Goal: Task Accomplishment & Management: Complete application form

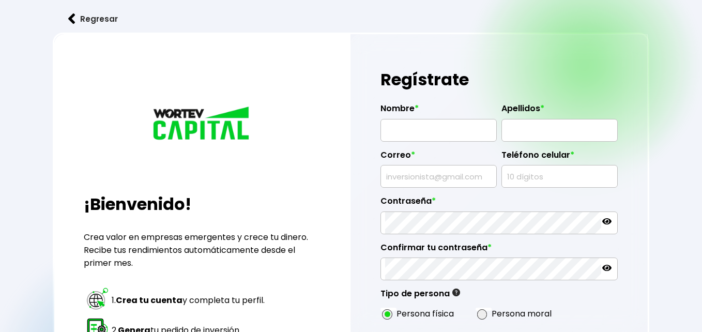
radio input "true"
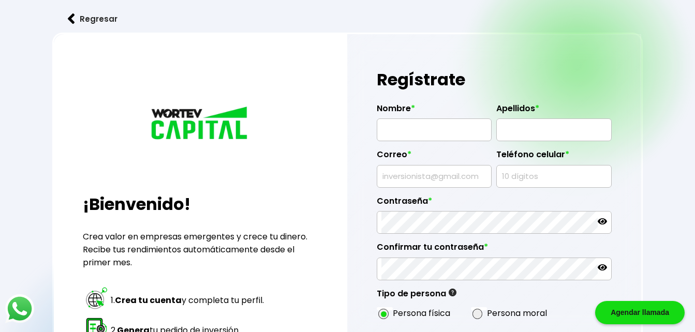
click at [435, 127] on input "text" at bounding box center [434, 130] width 106 height 22
type input "[DEMOGRAPHIC_DATA][PERSON_NAME]"
click at [527, 119] on input "text" at bounding box center [554, 130] width 106 height 22
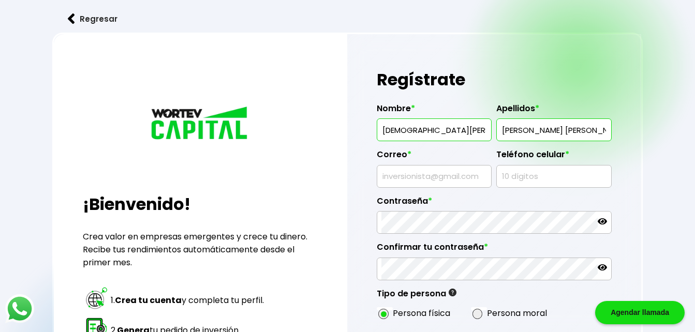
type input "[PERSON_NAME] [PERSON_NAME]"
click at [453, 176] on input "text" at bounding box center [434, 177] width 106 height 22
type input "[EMAIL_ADDRESS][DOMAIN_NAME]"
click at [502, 179] on input "text" at bounding box center [554, 177] width 106 height 22
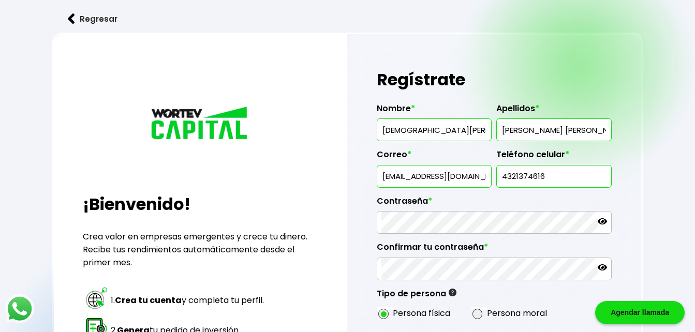
type input "4321374616"
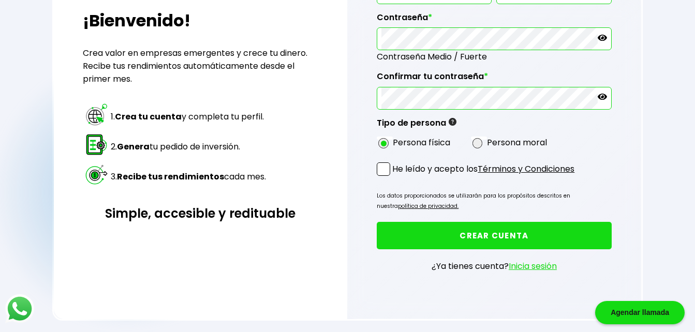
scroll to position [184, 0]
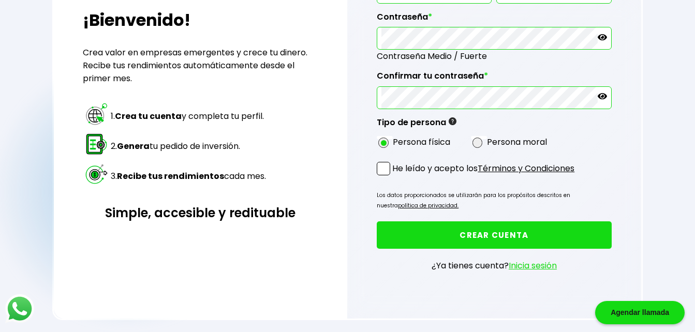
click at [381, 167] on span at bounding box center [383, 168] width 13 height 13
click at [394, 176] on input "He leído y acepto los Términos y Condiciones" at bounding box center [394, 176] width 0 height 0
click at [431, 240] on button "CREAR CUENTA" at bounding box center [494, 234] width 234 height 27
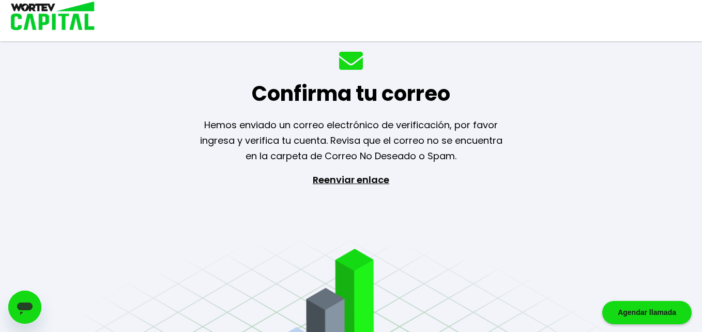
click at [362, 181] on p "Reenviar enlace" at bounding box center [351, 226] width 95 height 109
click at [386, 181] on p "Reenviar enlace" at bounding box center [351, 226] width 95 height 109
click at [431, 40] on div at bounding box center [351, 20] width 702 height 41
click at [345, 188] on p "Reenviar enlace" at bounding box center [351, 226] width 95 height 109
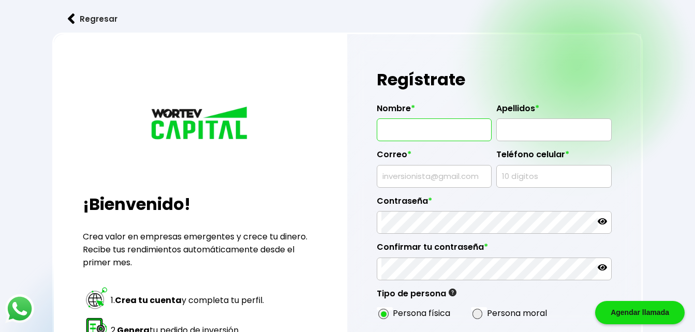
click at [443, 133] on input "text" at bounding box center [434, 130] width 106 height 22
type input "[DEMOGRAPHIC_DATA][PERSON_NAME]"
type input "[PERSON_NAME] [PERSON_NAME]"
type input "[EMAIL_ADDRESS][DOMAIN_NAME]"
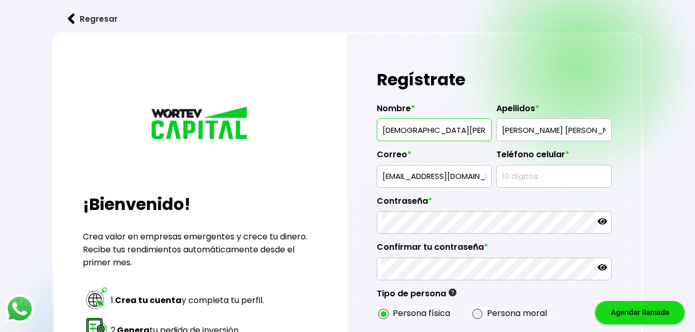
type input "4321374616"
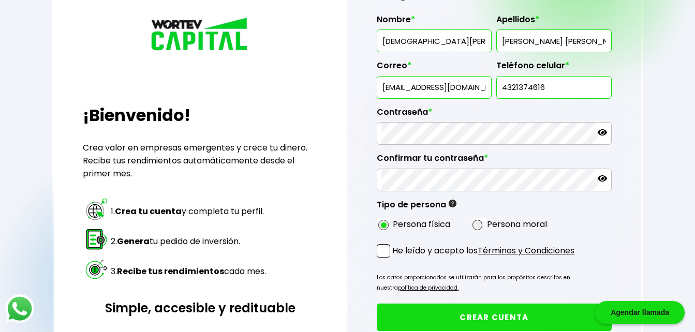
scroll to position [89, 0]
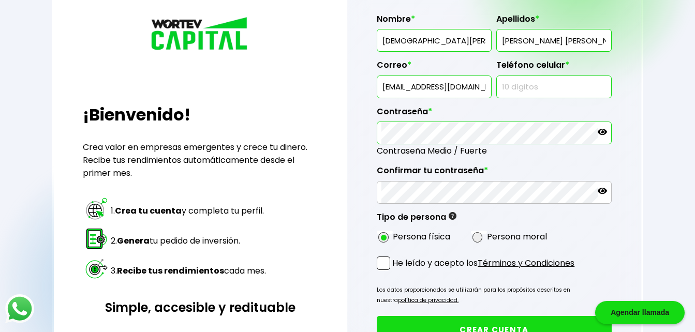
click at [520, 92] on input "text" at bounding box center [554, 87] width 106 height 22
type input "4321374616"
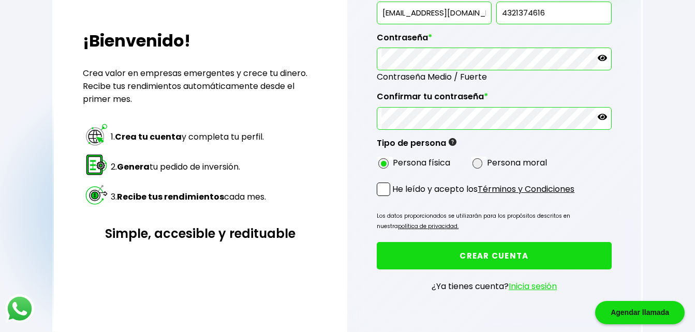
scroll to position [188, 0]
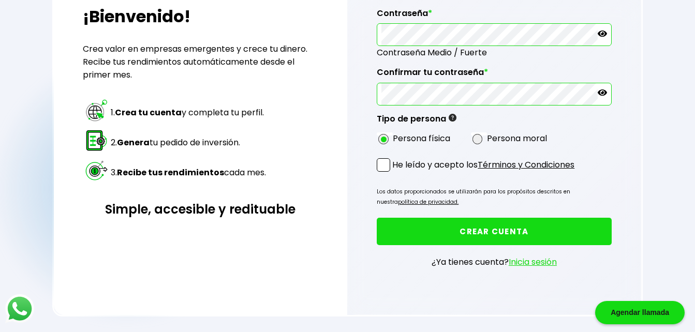
click at [380, 168] on span at bounding box center [383, 164] width 13 height 13
click at [394, 173] on input "He leído y acepto los Términos y Condiciones" at bounding box center [394, 173] width 0 height 0
click at [401, 235] on button "CREAR CUENTA" at bounding box center [494, 231] width 234 height 27
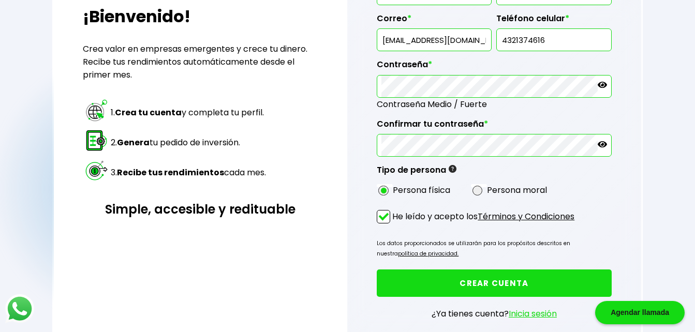
click at [468, 281] on button "CREAR CUENTA" at bounding box center [494, 283] width 234 height 27
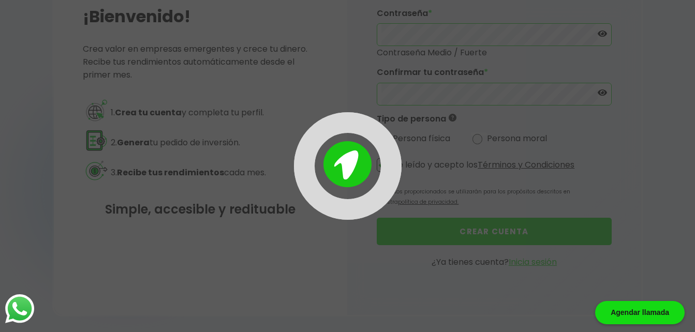
click at [468, 281] on div at bounding box center [347, 166] width 695 height 332
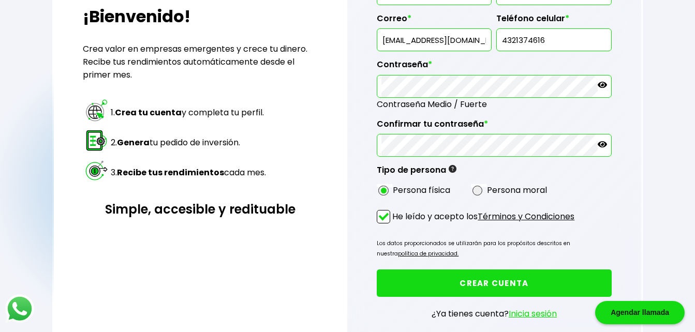
click at [468, 281] on button "CREAR CUENTA" at bounding box center [494, 283] width 234 height 27
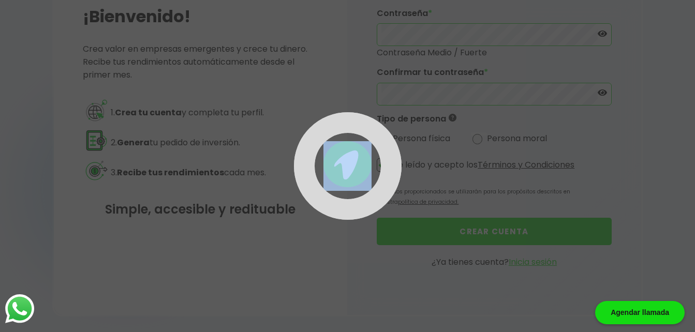
click at [468, 281] on div at bounding box center [347, 166] width 695 height 332
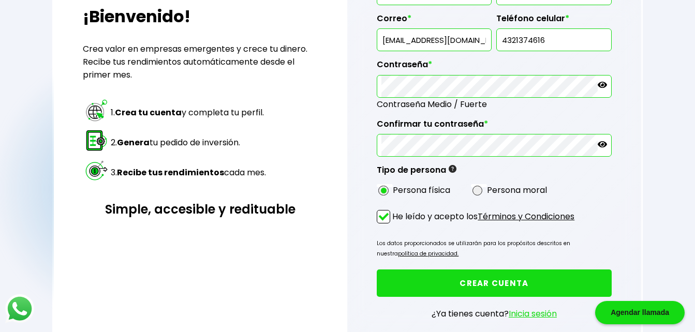
click at [468, 281] on button "CREAR CUENTA" at bounding box center [494, 283] width 234 height 27
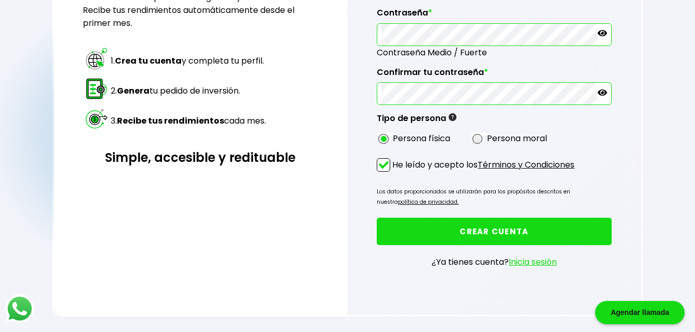
click at [452, 231] on button "CREAR CUENTA" at bounding box center [494, 231] width 234 height 27
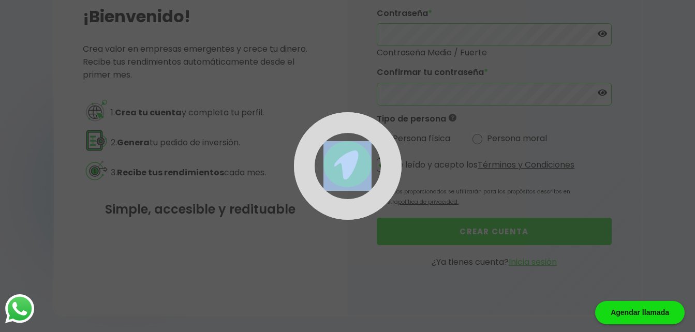
click at [452, 231] on div at bounding box center [347, 166] width 695 height 332
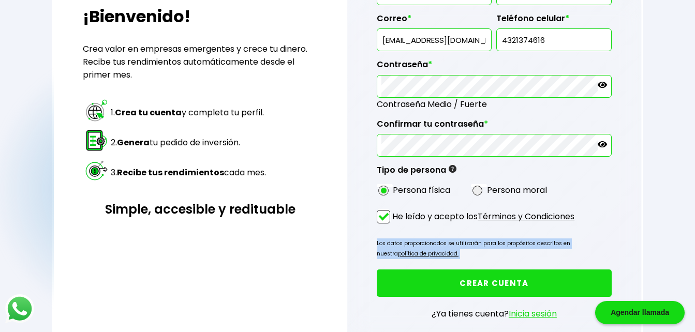
click at [452, 231] on form "Esta dirección de correo electrónico ya esta registrada, intenta iniciar sesión…" at bounding box center [494, 121] width 234 height 429
drag, startPoint x: 452, startPoint y: 231, endPoint x: 461, endPoint y: 279, distance: 49.6
click at [461, 279] on button "CREAR CUENTA" at bounding box center [494, 283] width 234 height 27
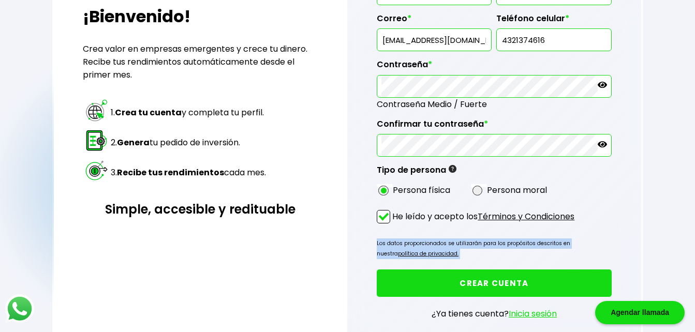
click at [461, 279] on button "CREAR CUENTA" at bounding box center [494, 283] width 234 height 27
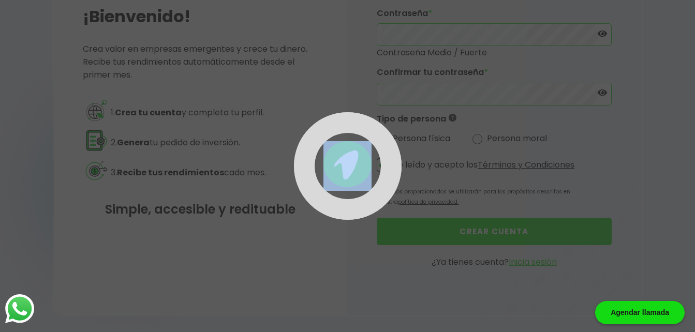
click at [461, 279] on div at bounding box center [347, 166] width 695 height 332
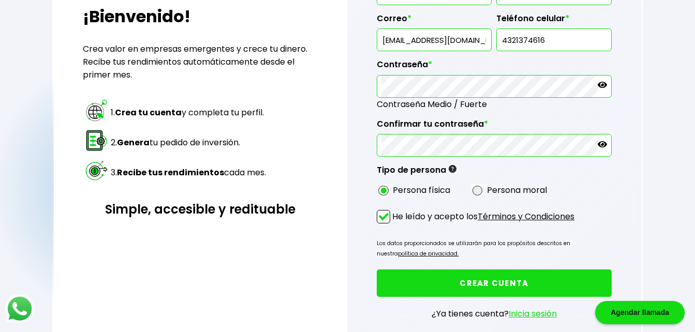
click at [461, 279] on button "CREAR CUENTA" at bounding box center [494, 283] width 234 height 27
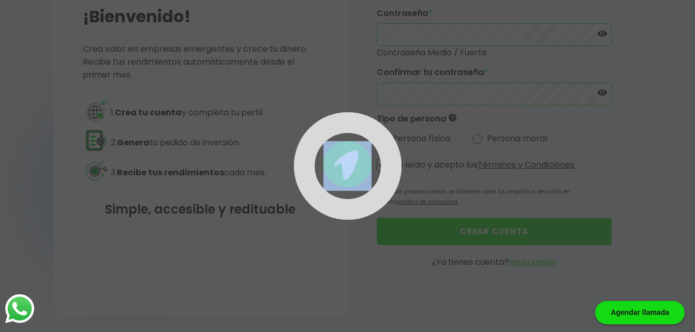
click at [461, 279] on div at bounding box center [347, 166] width 695 height 332
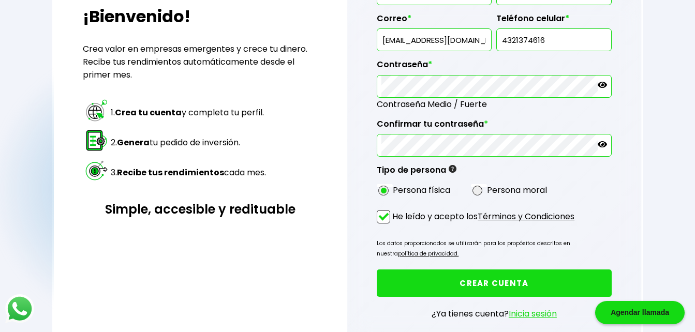
click at [461, 279] on button "CREAR CUENTA" at bounding box center [494, 283] width 234 height 27
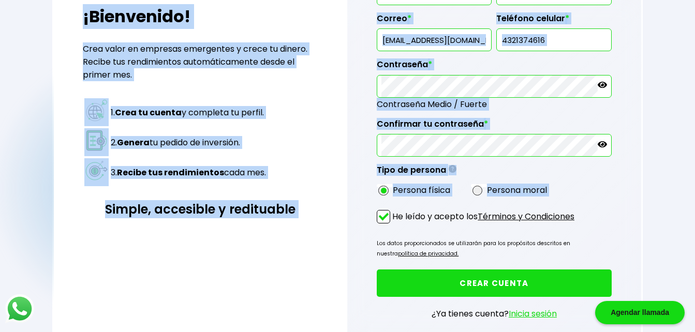
click at [339, 133] on div "¡Bienvenido! Crea valor en empresas emergentes y crece tu dinero. Recibe tus re…" at bounding box center [200, 106] width 293 height 520
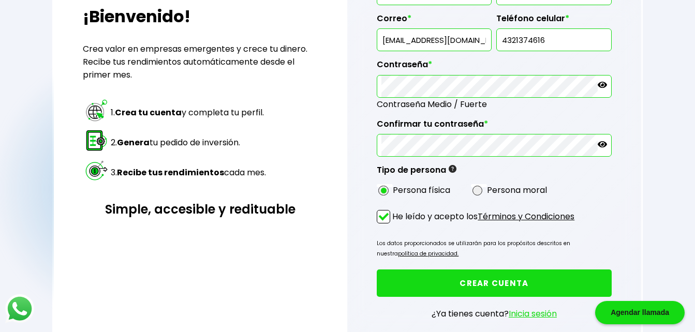
click at [398, 280] on button "CREAR CUENTA" at bounding box center [494, 283] width 234 height 27
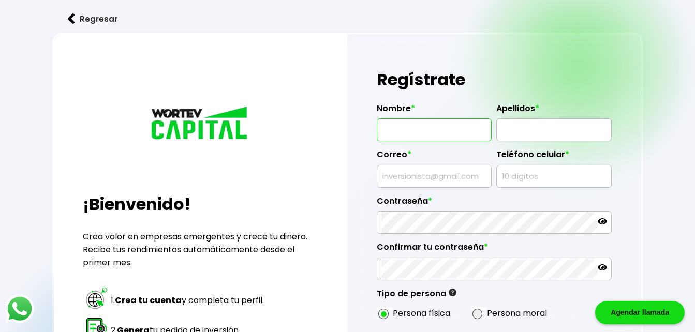
click at [465, 128] on input "text" at bounding box center [434, 130] width 106 height 22
type input "[DEMOGRAPHIC_DATA][PERSON_NAME]"
type input "[PERSON_NAME] [PERSON_NAME]"
type input "[EMAIL_ADDRESS][DOMAIN_NAME]"
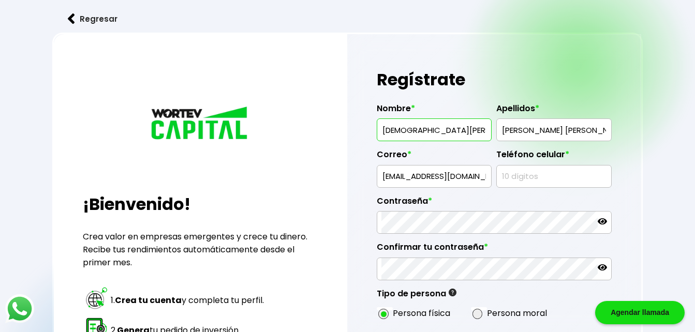
type input "4321374616"
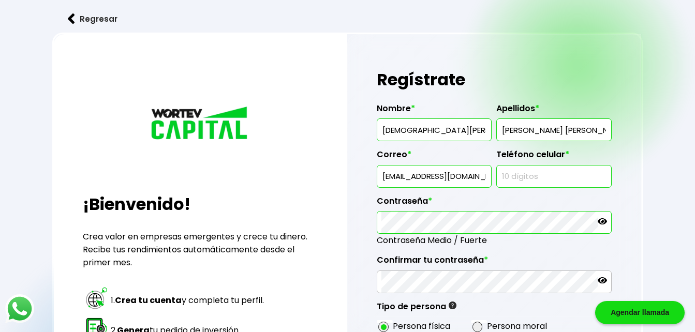
click at [518, 182] on input "text" at bounding box center [554, 177] width 106 height 22
type input "4321374616"
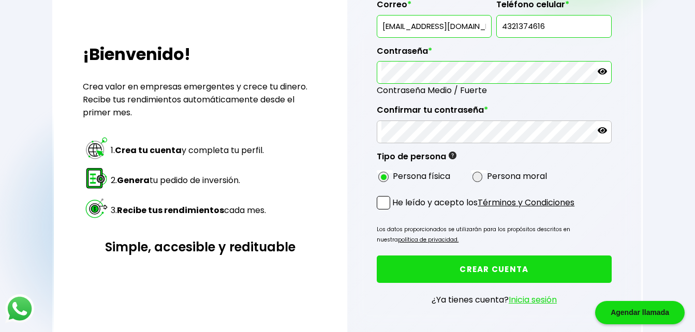
scroll to position [151, 0]
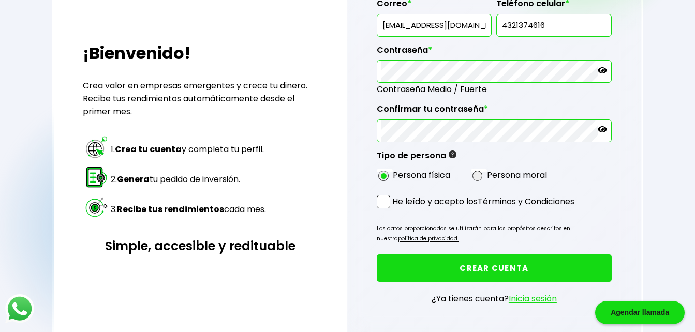
click at [384, 196] on span at bounding box center [383, 201] width 13 height 13
click at [394, 210] on input "He leído y acepto los Términos y Condiciones" at bounding box center [394, 210] width 0 height 0
click at [408, 256] on button "CREAR CUENTA" at bounding box center [494, 268] width 234 height 27
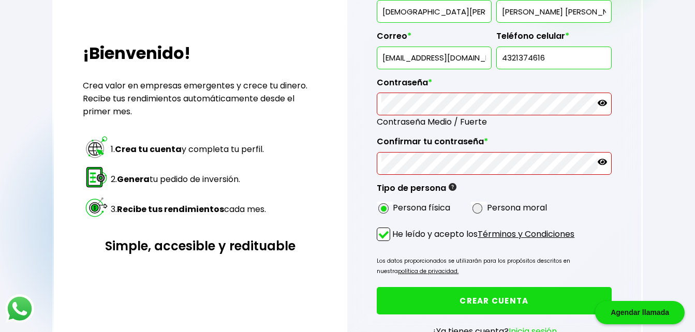
click at [601, 104] on icon at bounding box center [601, 102] width 9 height 9
click at [600, 158] on icon at bounding box center [601, 161] width 9 height 9
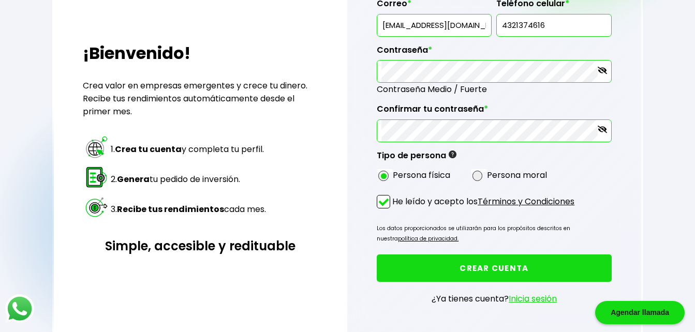
click at [428, 265] on button "CREAR CUENTA" at bounding box center [494, 268] width 234 height 27
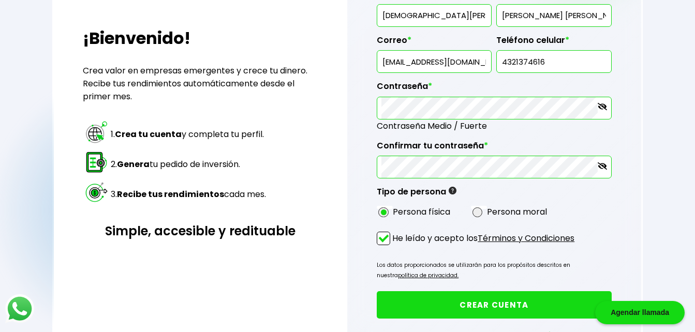
scroll to position [167, 0]
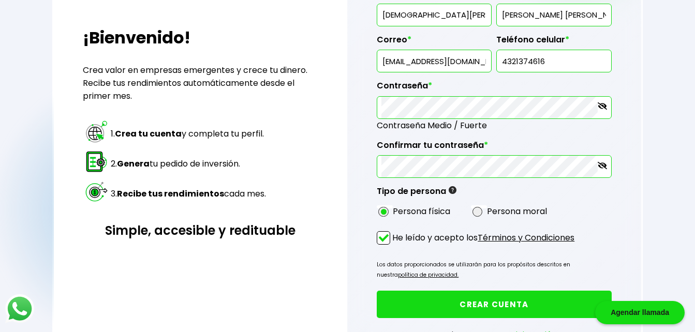
click at [599, 170] on icon at bounding box center [601, 165] width 9 height 9
click at [600, 100] on div at bounding box center [494, 107] width 234 height 23
click at [599, 104] on icon at bounding box center [601, 105] width 9 height 7
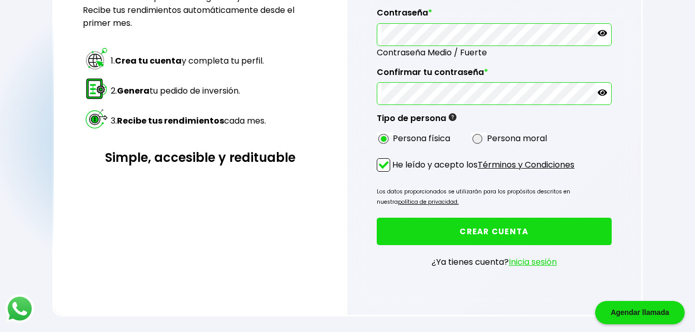
click at [541, 229] on button "CREAR CUENTA" at bounding box center [494, 231] width 234 height 27
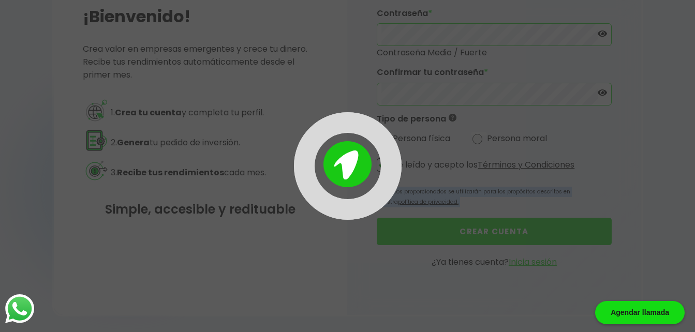
click at [541, 229] on form "Nombre * [PERSON_NAME] * [PERSON_NAME] [PERSON_NAME] Correo * [EMAIL_ADDRESS][D…" at bounding box center [494, 96] width 234 height 378
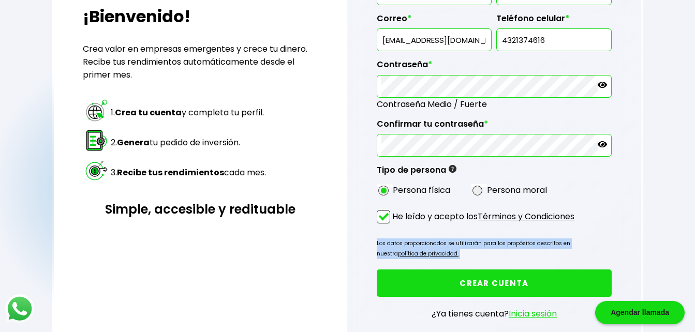
click at [541, 229] on form "Esta dirección de correo electrónico ya esta registrada, intenta iniciar sesión…" at bounding box center [494, 121] width 234 height 429
click at [489, 283] on button "CREAR CUENTA" at bounding box center [494, 283] width 234 height 27
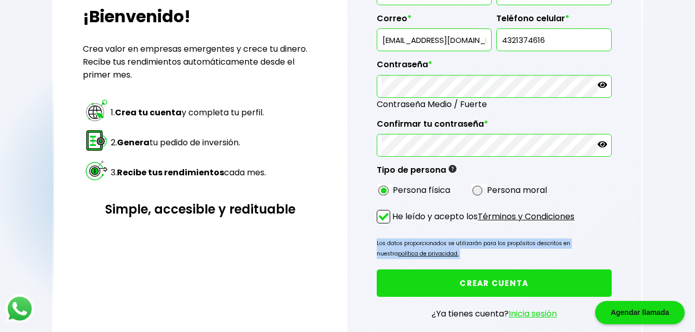
click at [489, 283] on button "CREAR CUENTA" at bounding box center [494, 283] width 234 height 27
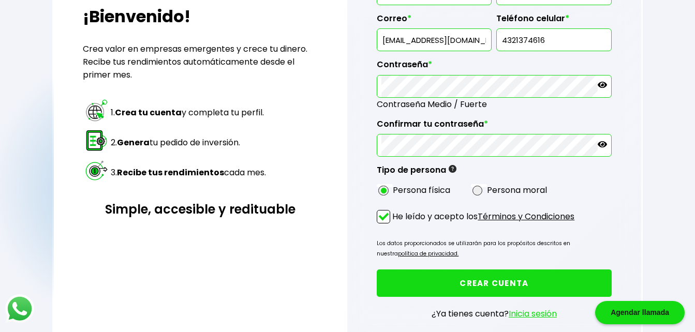
click at [489, 283] on button "CREAR CUENTA" at bounding box center [494, 283] width 234 height 27
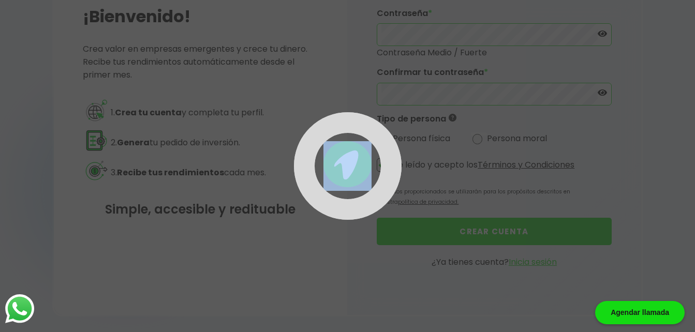
click at [489, 283] on div at bounding box center [347, 166] width 695 height 332
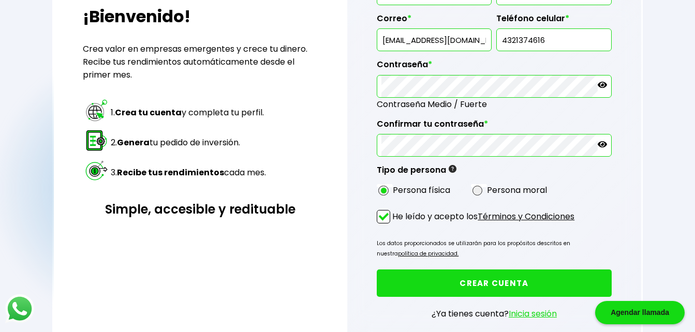
click at [489, 283] on button "CREAR CUENTA" at bounding box center [494, 283] width 234 height 27
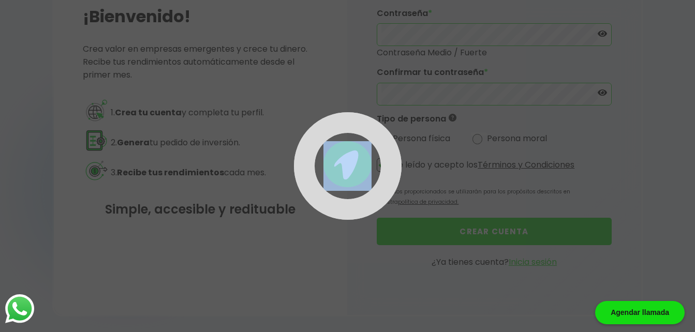
click at [489, 283] on div at bounding box center [347, 166] width 695 height 332
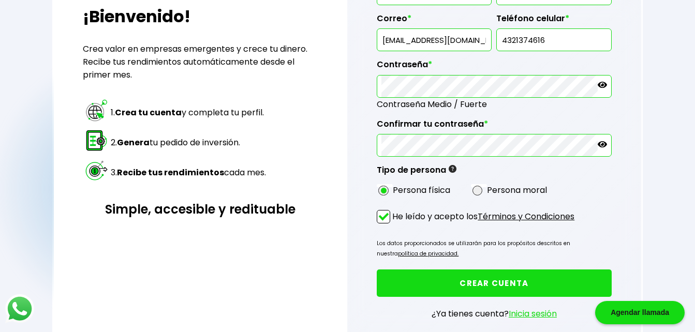
click at [489, 283] on button "CREAR CUENTA" at bounding box center [494, 283] width 234 height 27
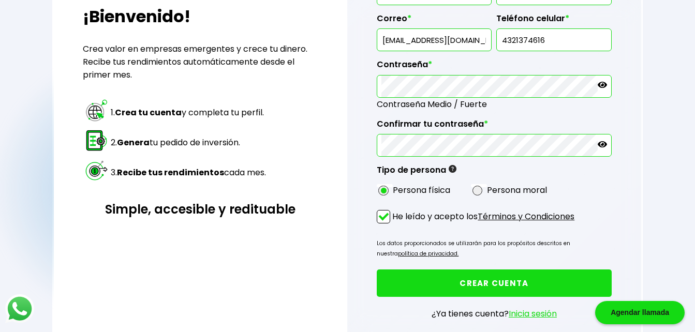
click at [489, 283] on button "CREAR CUENTA" at bounding box center [494, 283] width 234 height 27
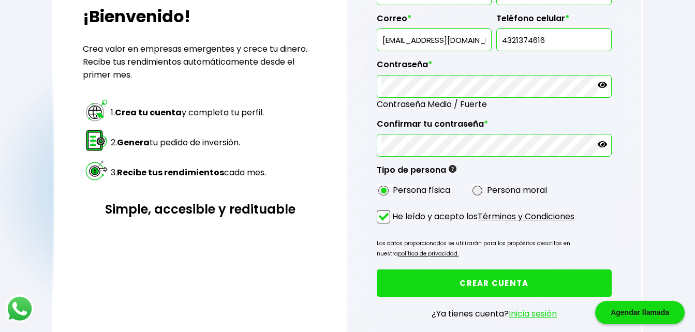
click at [489, 283] on button "CREAR CUENTA" at bounding box center [494, 283] width 234 height 27
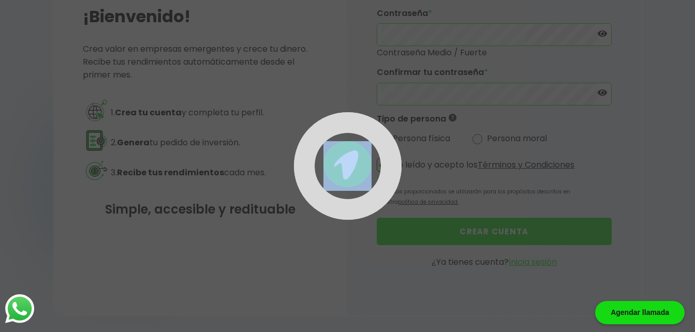
click at [489, 283] on div at bounding box center [347, 166] width 695 height 332
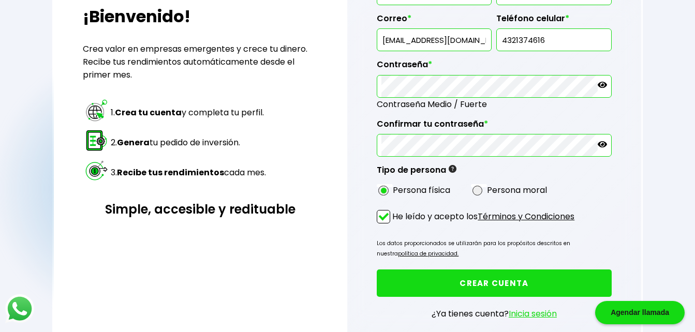
click at [489, 283] on button "CREAR CUENTA" at bounding box center [494, 283] width 234 height 27
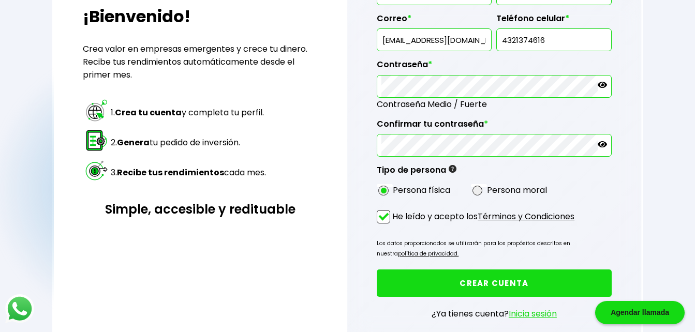
click at [489, 283] on button "CREAR CUENTA" at bounding box center [494, 283] width 234 height 27
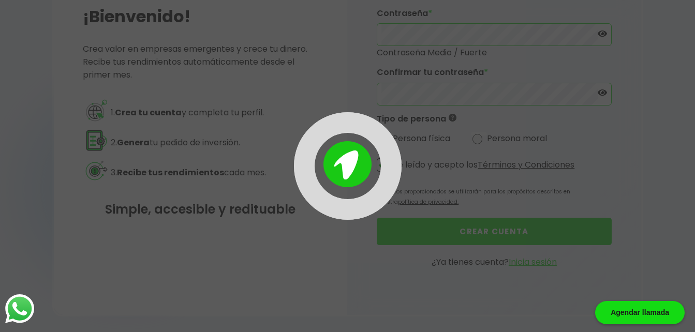
click at [489, 245] on button "CREAR CUENTA" at bounding box center [494, 231] width 234 height 27
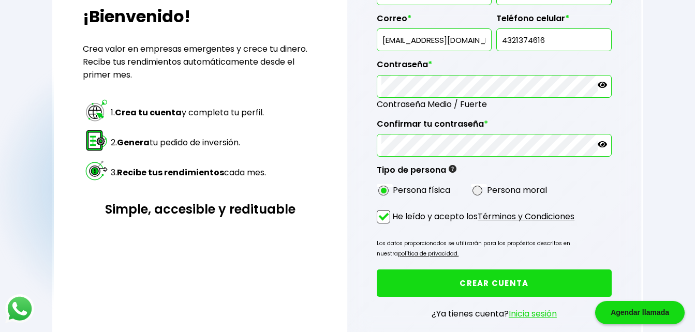
click at [489, 283] on button "CREAR CUENTA" at bounding box center [494, 283] width 234 height 27
click at [614, 312] on div "Agendar llamada" at bounding box center [639, 312] width 89 height 23
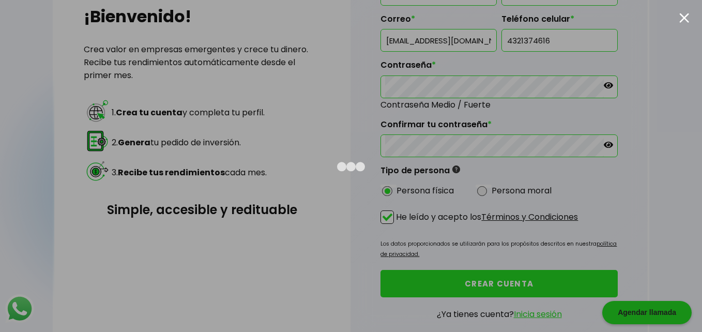
click at [687, 16] on div at bounding box center [685, 18] width 10 height 10
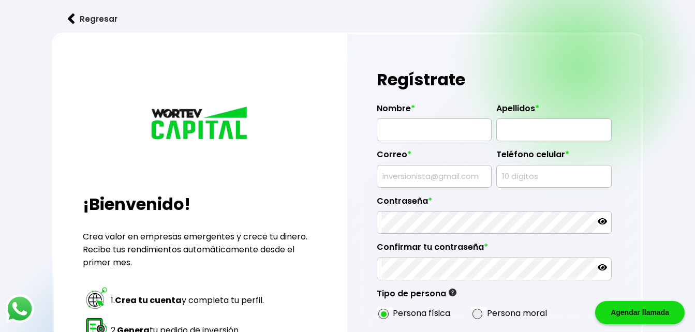
click at [411, 150] on label "Correo *" at bounding box center [434, 157] width 115 height 16
click at [421, 126] on input "text" at bounding box center [434, 130] width 106 height 22
type input "[DEMOGRAPHIC_DATA][PERSON_NAME]"
type input "[PERSON_NAME] [PERSON_NAME]"
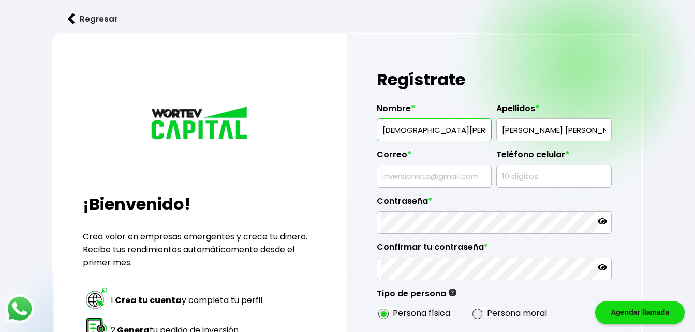
type input "[EMAIL_ADDRESS][DOMAIN_NAME]"
type input "4321374616"
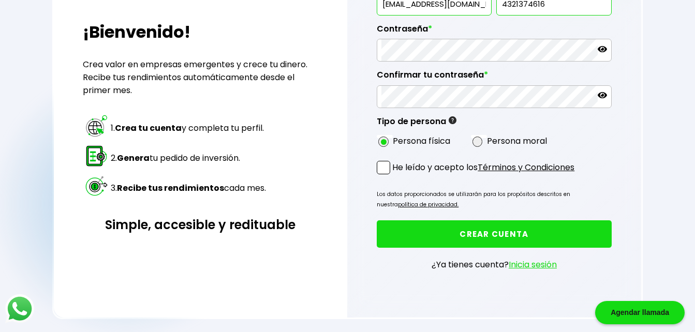
scroll to position [173, 0]
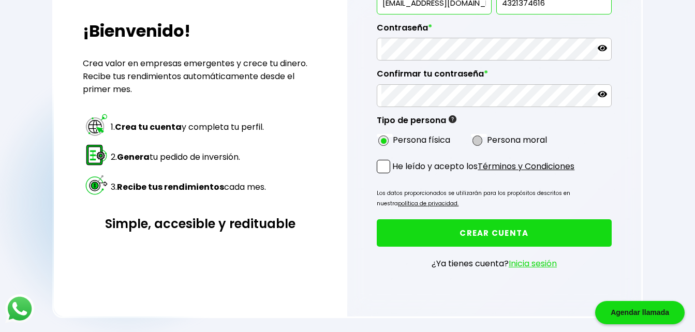
click at [480, 142] on span at bounding box center [477, 141] width 10 height 10
click at [488, 142] on input "radio" at bounding box center [491, 140] width 7 height 7
radio input "true"
click at [383, 164] on span at bounding box center [383, 166] width 13 height 13
click at [394, 174] on input "He leído y acepto los Términos y Condiciones" at bounding box center [394, 174] width 0 height 0
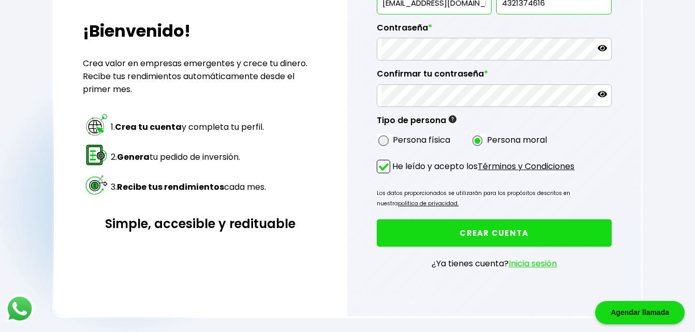
click at [503, 169] on link "Términos y Condiciones" at bounding box center [525, 166] width 97 height 12
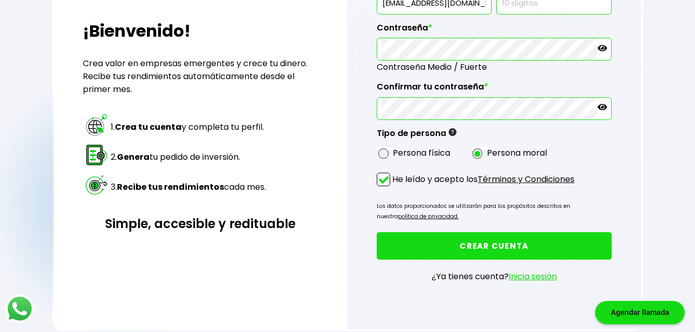
click at [429, 252] on button "CREAR CUENTA" at bounding box center [494, 245] width 234 height 27
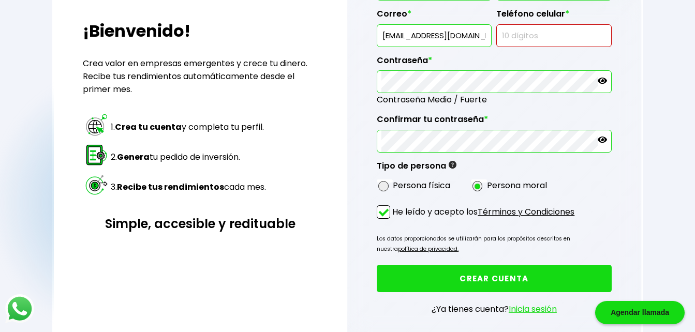
click at [460, 285] on button "CREAR CUENTA" at bounding box center [494, 278] width 234 height 27
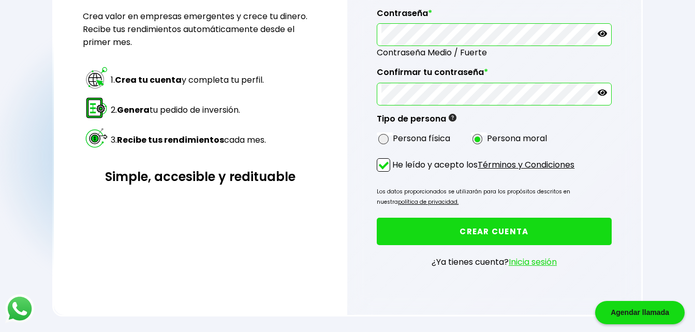
click at [503, 226] on button "CREAR CUENTA" at bounding box center [494, 231] width 234 height 27
click at [500, 230] on button "CREAR CUENTA" at bounding box center [494, 231] width 234 height 27
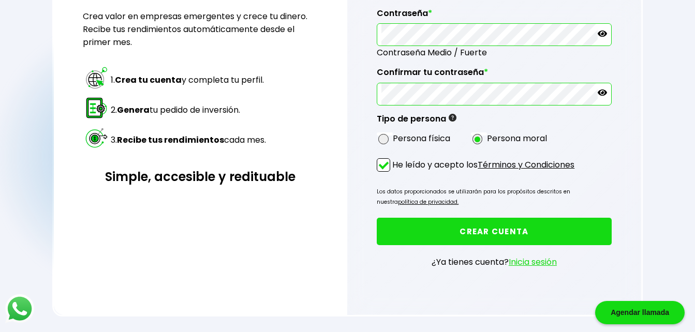
click at [500, 230] on button "CREAR CUENTA" at bounding box center [494, 231] width 234 height 27
click at [501, 231] on button "CREAR CUENTA" at bounding box center [494, 231] width 234 height 27
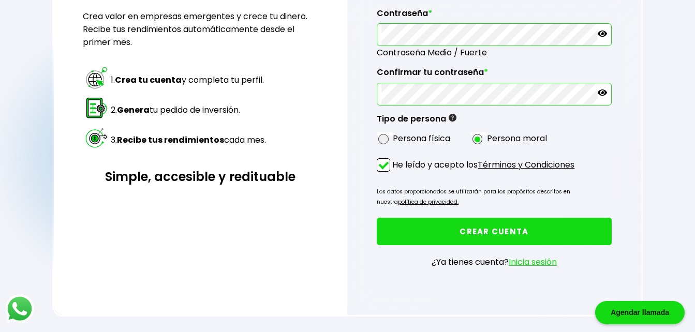
click at [502, 233] on button "CREAR CUENTA" at bounding box center [494, 231] width 234 height 27
click at [502, 235] on button "CREAR CUENTA" at bounding box center [494, 231] width 234 height 27
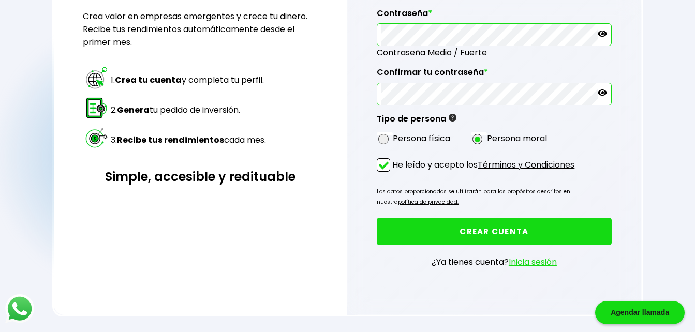
click at [518, 263] on link "Inicia sesión" at bounding box center [532, 262] width 48 height 12
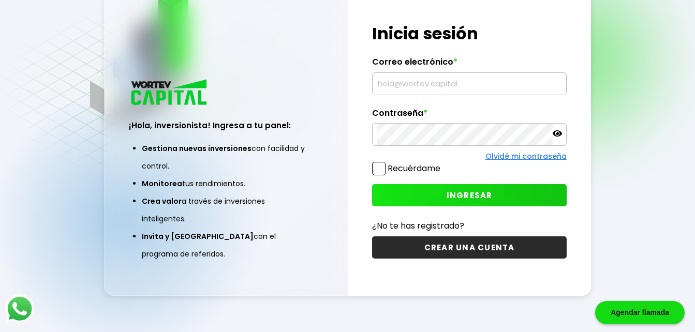
scroll to position [52, 0]
type input "[EMAIL_ADDRESS][DOMAIN_NAME]"
click at [452, 192] on span "INGRESAR" at bounding box center [469, 195] width 46 height 11
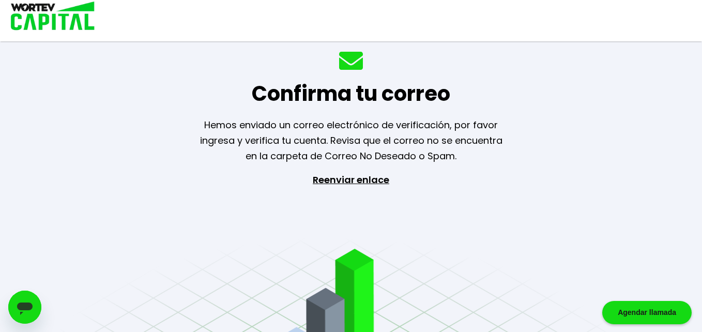
click at [339, 175] on p "Reenviar enlace" at bounding box center [351, 226] width 95 height 109
